Goal: Information Seeking & Learning: Learn about a topic

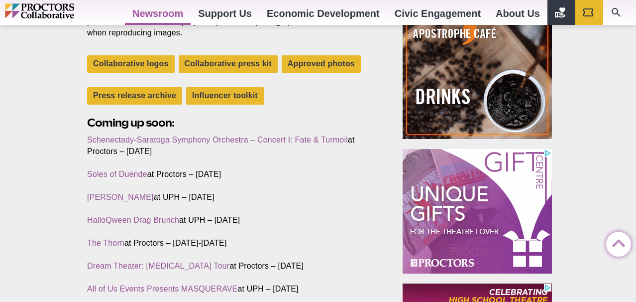
scroll to position [384, 0]
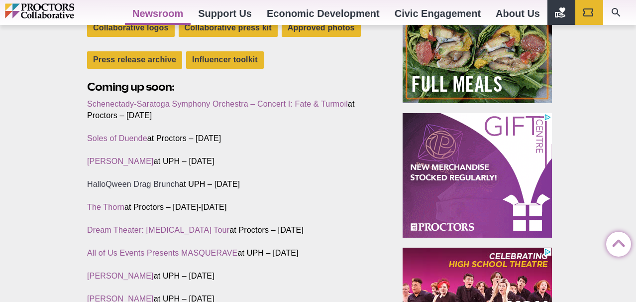
click at [166, 185] on link "HalloQween Drag Brunch" at bounding box center [133, 184] width 92 height 8
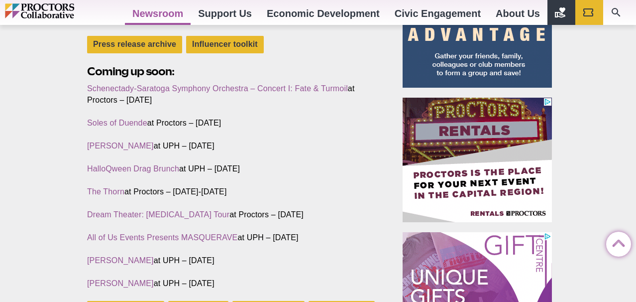
scroll to position [402, 0]
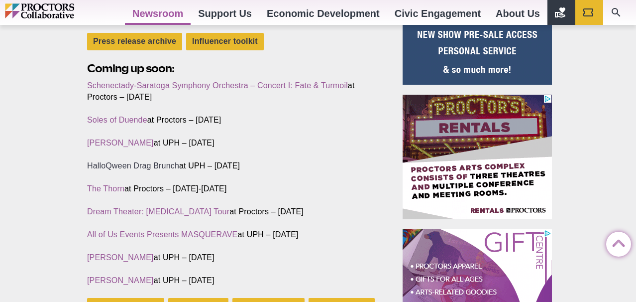
click at [115, 163] on link "HalloQween Drag Brunch" at bounding box center [133, 165] width 92 height 8
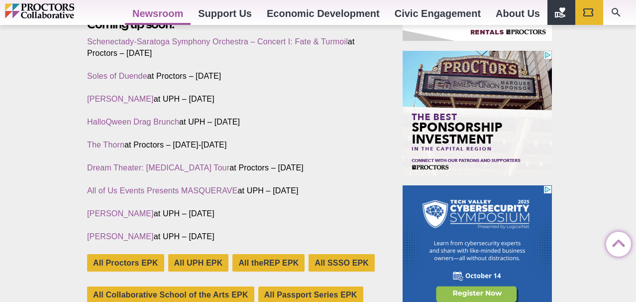
scroll to position [456, 0]
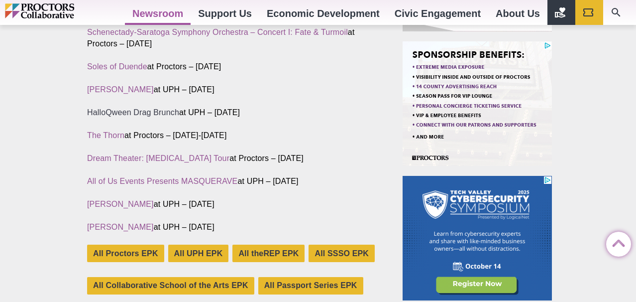
click at [140, 110] on link "HalloQween Drag Brunch" at bounding box center [133, 112] width 92 height 8
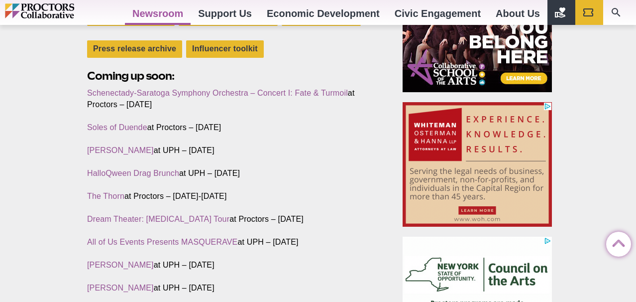
scroll to position [402, 0]
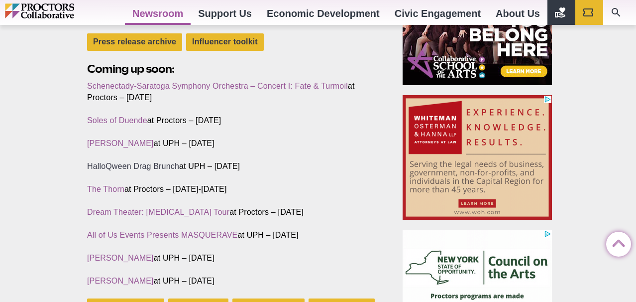
click at [166, 165] on link "HalloQween Drag Brunch" at bounding box center [133, 166] width 92 height 8
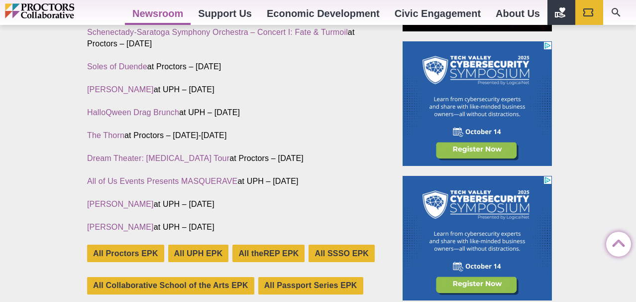
scroll to position [459, 0]
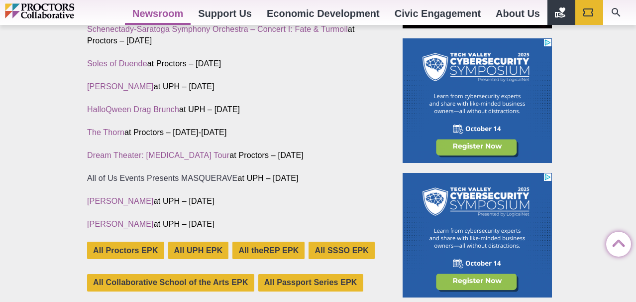
click at [210, 178] on link "All of Us Events Presents MASQUERAVE" at bounding box center [162, 178] width 150 height 8
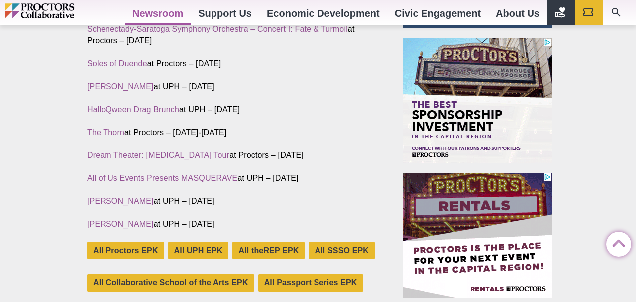
scroll to position [459, 0]
click at [187, 176] on link "All of Us Events Presents MASQUERAVE" at bounding box center [162, 178] width 150 height 8
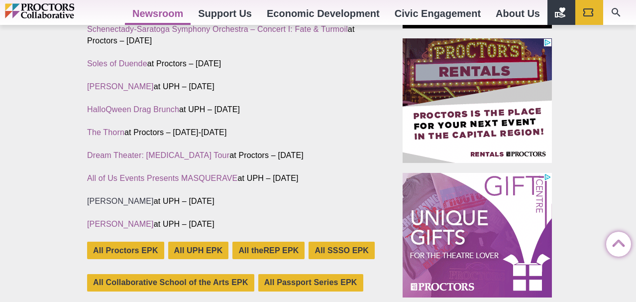
click at [112, 199] on link "[PERSON_NAME]" at bounding box center [120, 201] width 67 height 8
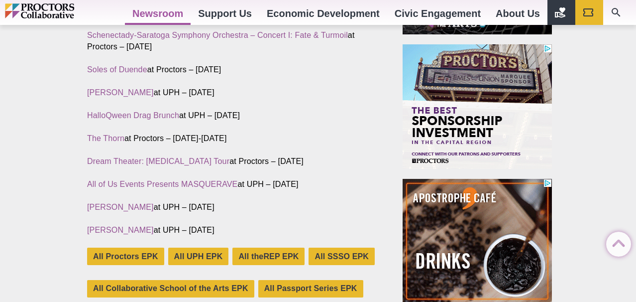
scroll to position [465, 0]
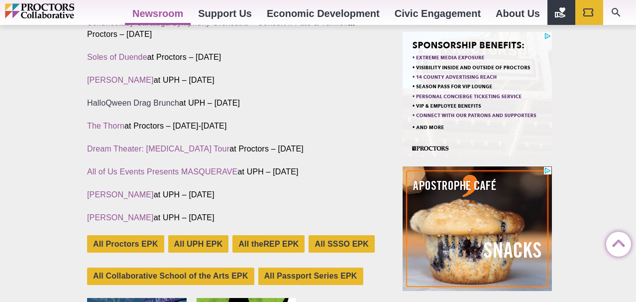
click at [123, 104] on link "HalloQween Drag Brunch" at bounding box center [133, 103] width 92 height 8
